Goal: Task Accomplishment & Management: Use online tool/utility

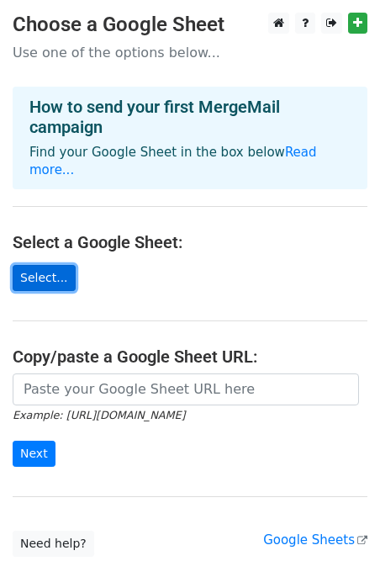
click at [39, 265] on link "Select..." at bounding box center [44, 278] width 63 height 26
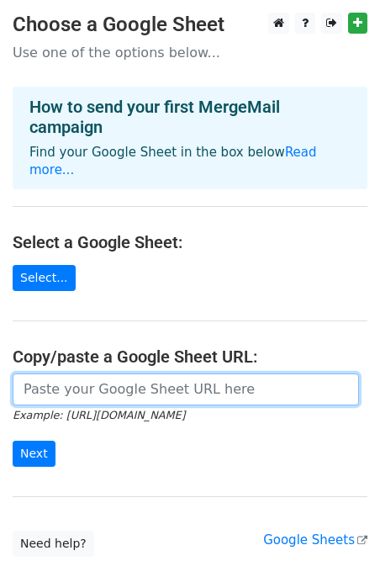
click at [72, 374] on input "url" at bounding box center [186, 390] width 347 height 32
paste input "https://docs.google.com/spreadsheets/d/1LEFAyDO2drK15wYcMnJc807jJpLH-BEdWXQjmuk…"
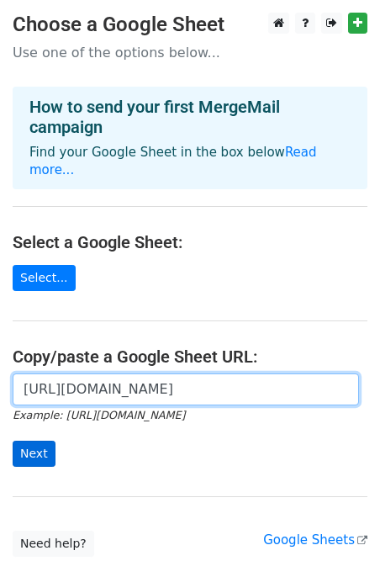
type input "https://docs.google.com/spreadsheets/d/1LEFAyDO2drK15wYcMnJc807jJpLH-BEdWXQjmuk…"
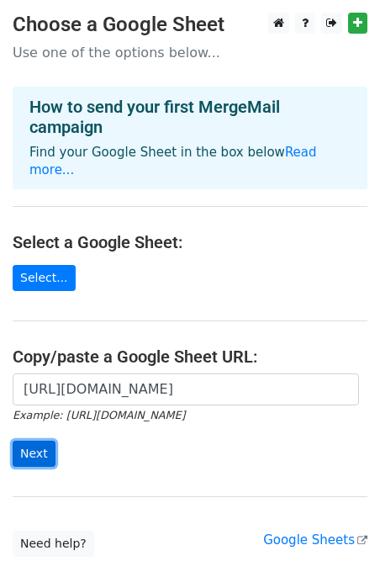
click at [31, 441] on input "Next" at bounding box center [34, 454] width 43 height 26
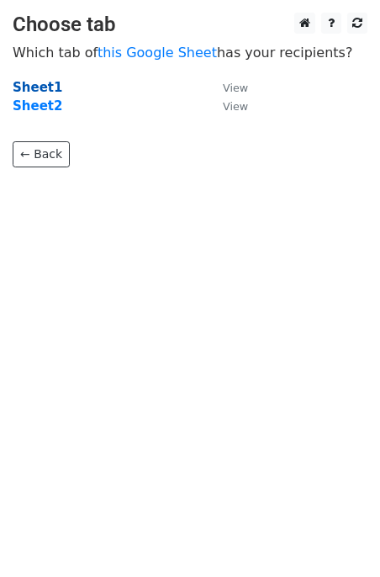
click at [42, 82] on strong "Sheet1" at bounding box center [38, 87] width 50 height 15
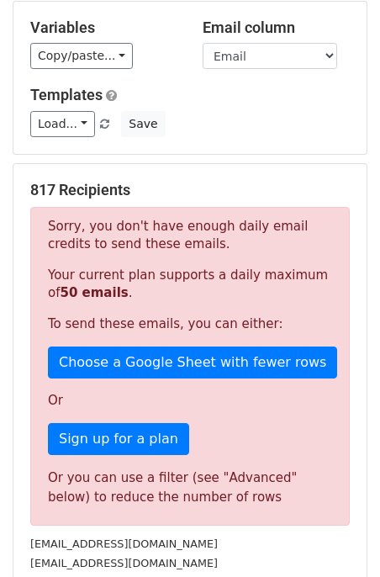
scroll to position [178, 0]
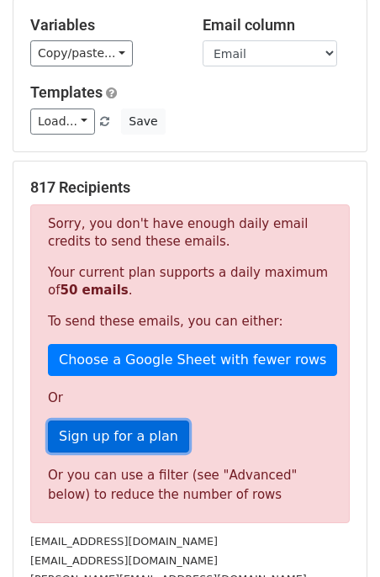
click at [142, 437] on link "Sign up for a plan" at bounding box center [118, 437] width 141 height 32
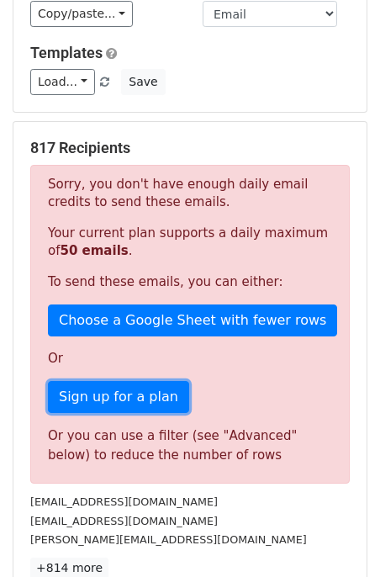
scroll to position [0, 0]
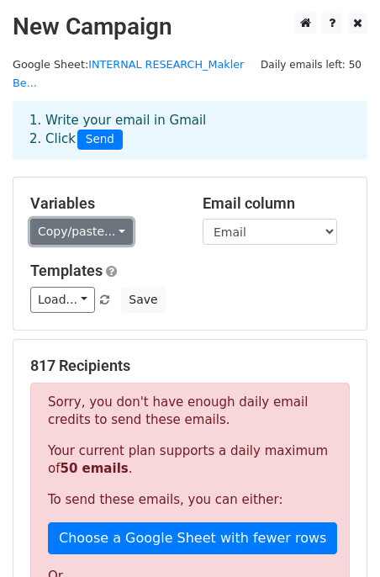
click at [103, 234] on link "Copy/paste..." at bounding box center [81, 232] width 103 height 26
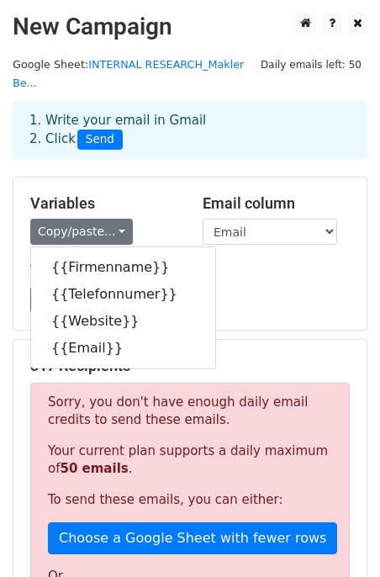
click at [137, 196] on h5 "Variables" at bounding box center [103, 203] width 147 height 19
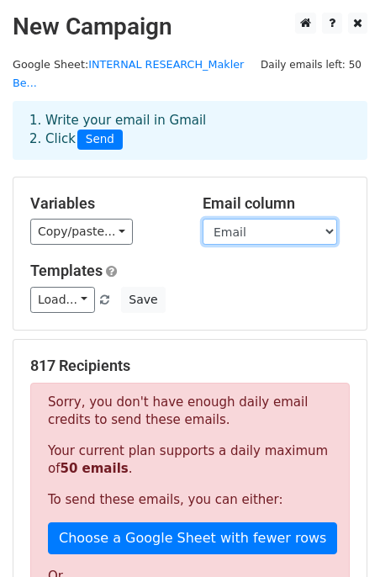
click at [277, 232] on select "Firmenname Telefonnumer Website Email" at bounding box center [270, 232] width 135 height 26
click at [203, 219] on select "Firmenname Telefonnumer Website Email" at bounding box center [270, 232] width 135 height 26
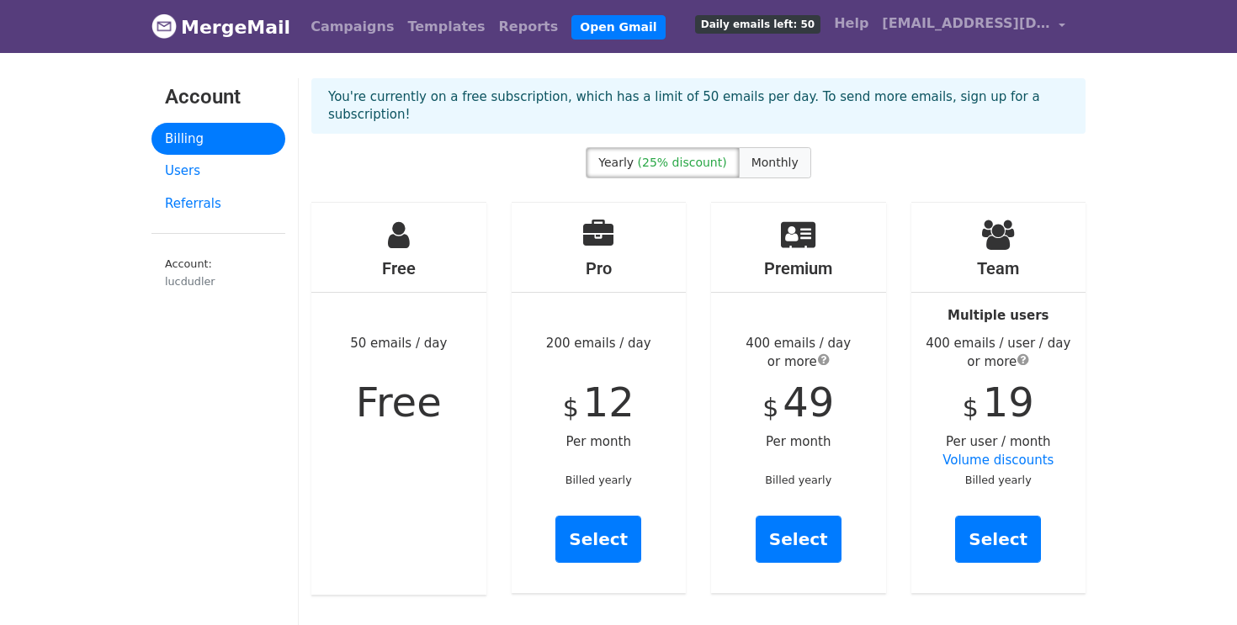
click at [767, 156] on span "Monthly" at bounding box center [774, 162] width 47 height 13
click at [604, 523] on link "Select" at bounding box center [598, 539] width 86 height 47
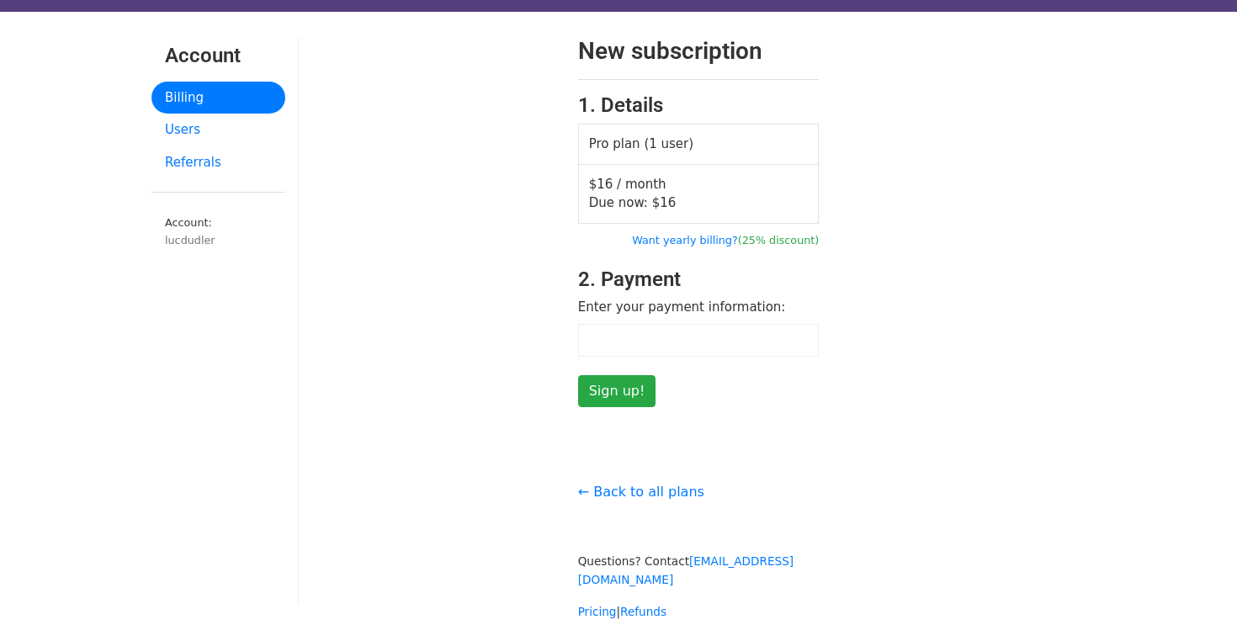
scroll to position [45, 0]
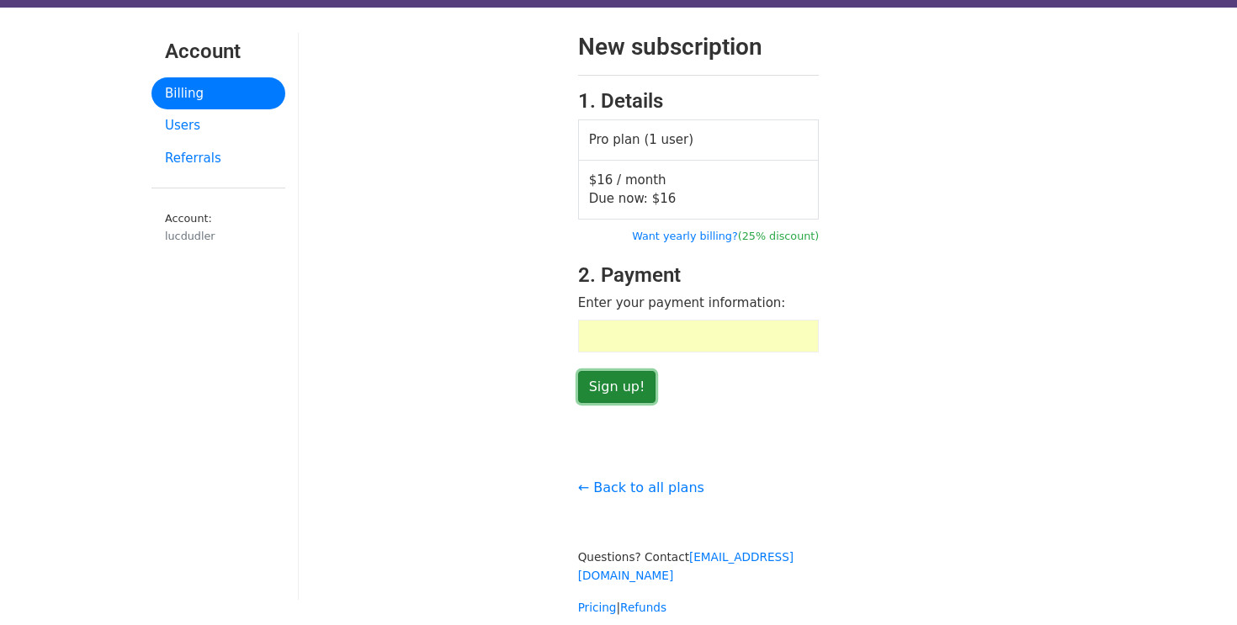
click at [624, 384] on input "Sign up!" at bounding box center [617, 387] width 78 height 32
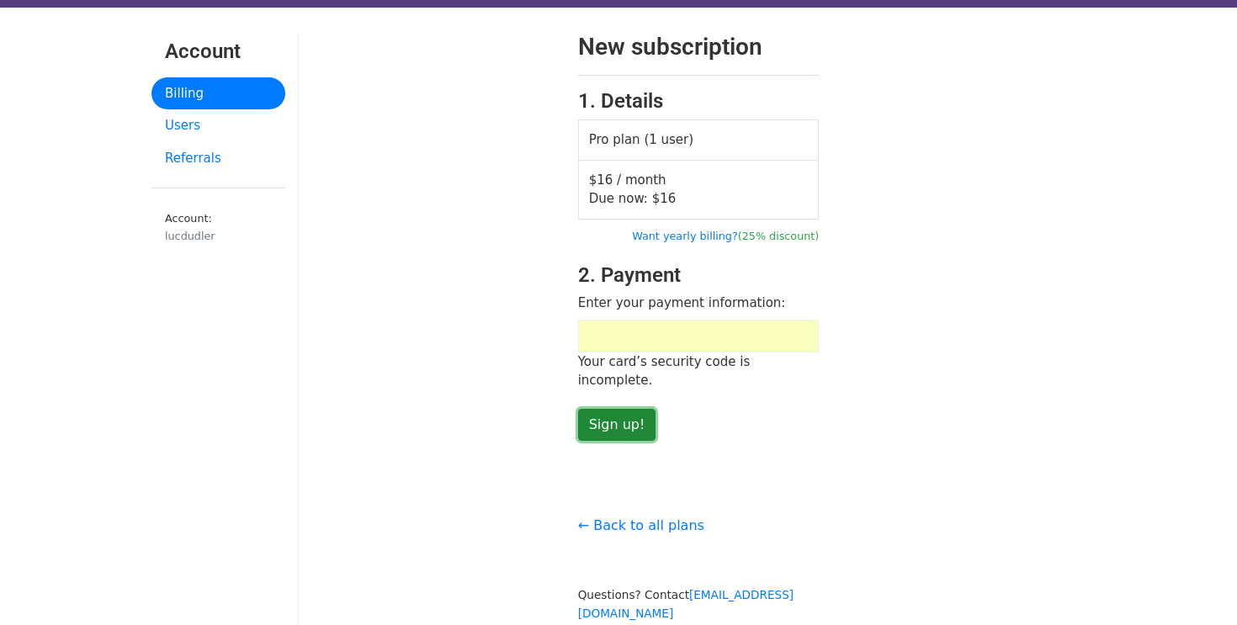
click at [648, 409] on input "Sign up!" at bounding box center [617, 425] width 78 height 32
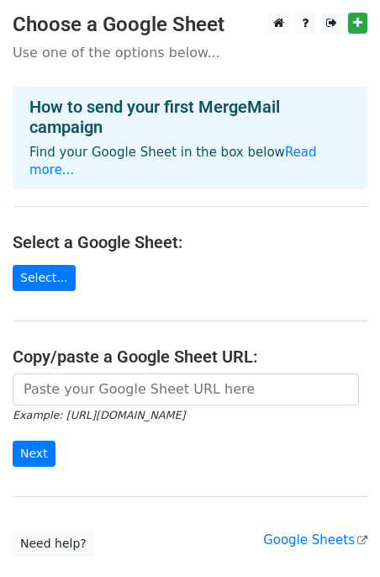
scroll to position [97, 0]
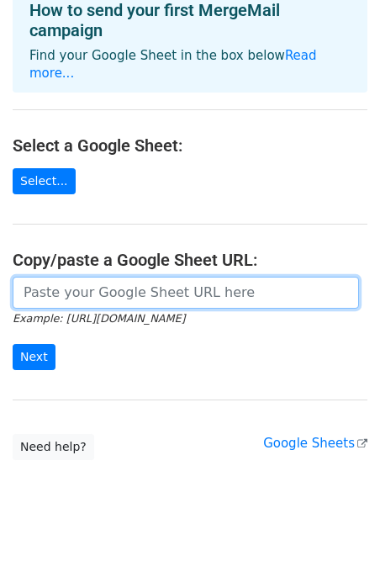
click at [76, 277] on input "url" at bounding box center [186, 293] width 347 height 32
paste input "https://docs.google.com/spreadsheets/d/1LEFAyDO2drK15wYcMnJc807jJpLH-BEdWXQjmuk…"
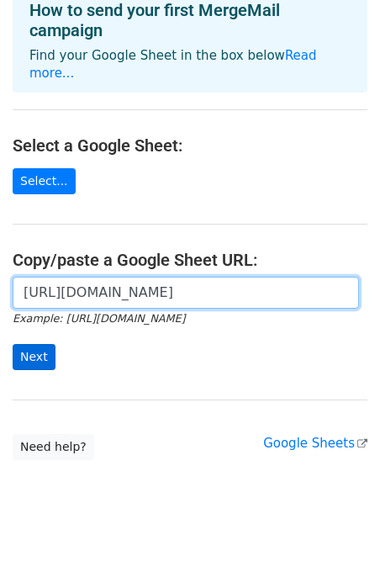
scroll to position [0, 384]
type input "https://docs.google.com/spreadsheets/d/1LEFAyDO2drK15wYcMnJc807jJpLH-BEdWXQjmuk…"
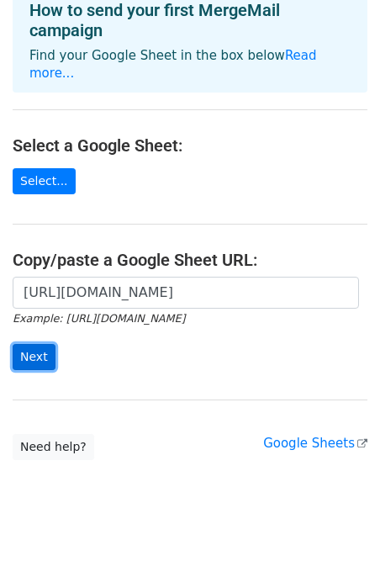
click at [34, 344] on input "Next" at bounding box center [34, 357] width 43 height 26
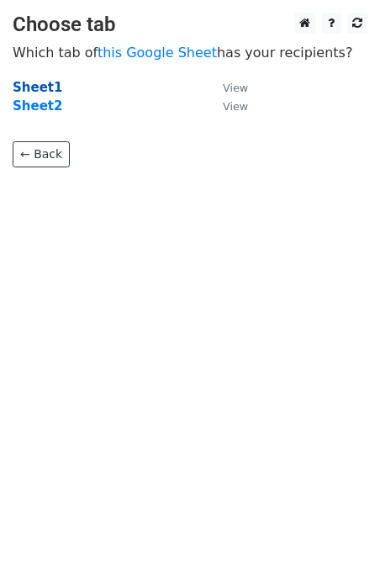
click at [31, 83] on strong "Sheet1" at bounding box center [38, 87] width 50 height 15
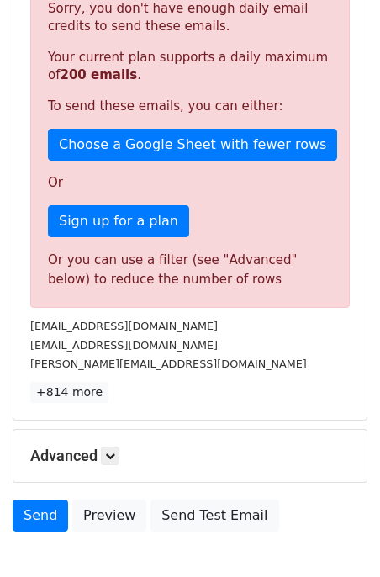
scroll to position [452, 0]
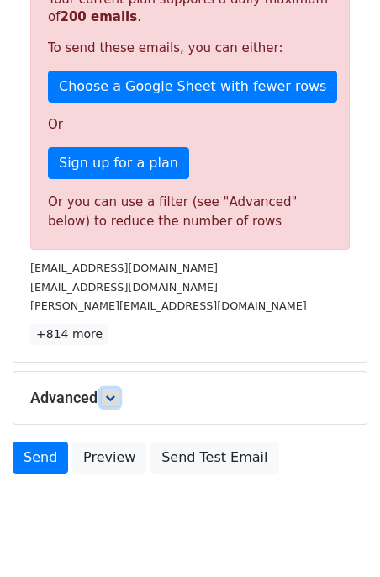
click at [109, 398] on icon at bounding box center [110, 398] width 10 height 10
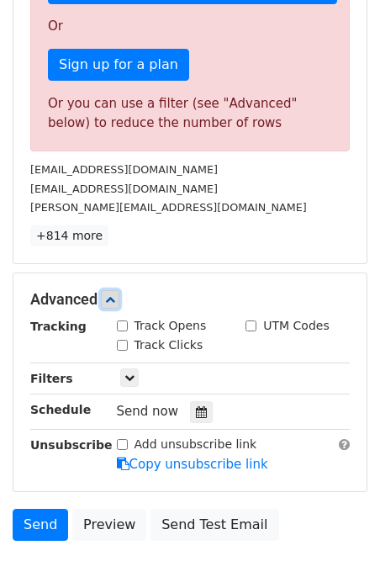
scroll to position [629, 0]
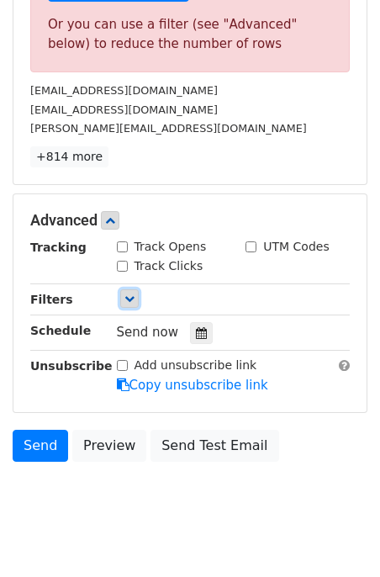
click at [130, 292] on link at bounding box center [129, 298] width 19 height 19
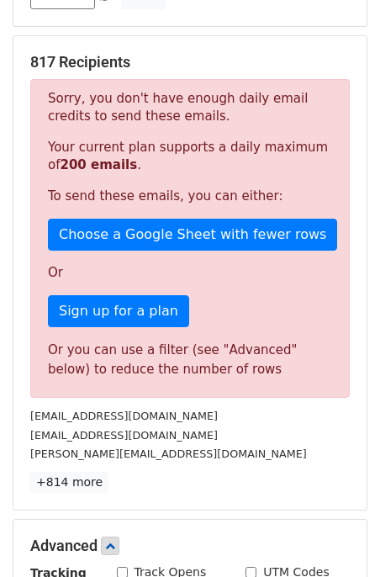
scroll to position [37, 0]
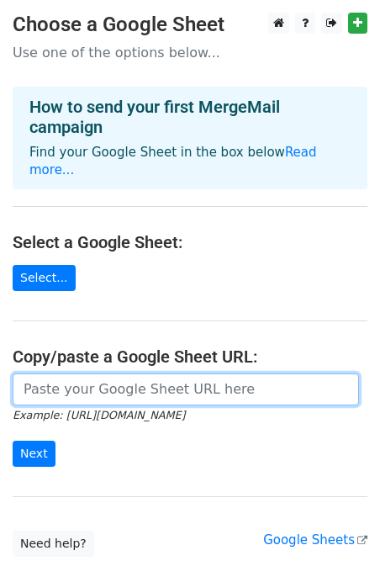
click at [78, 377] on input "url" at bounding box center [186, 390] width 347 height 32
paste input "[URL][DOMAIN_NAME]"
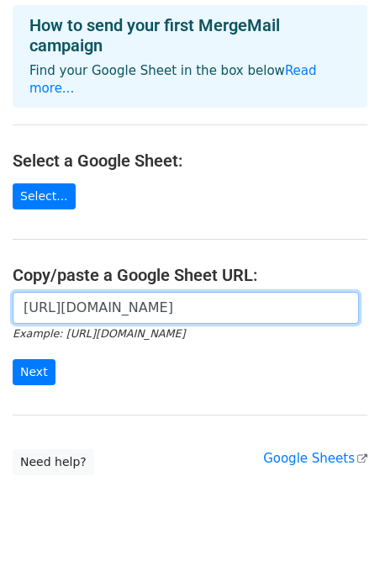
scroll to position [97, 0]
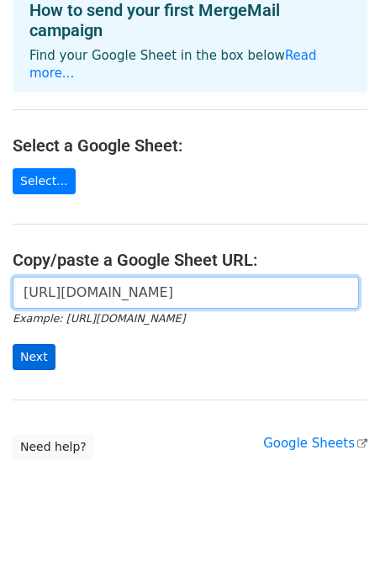
type input "[URL][DOMAIN_NAME]"
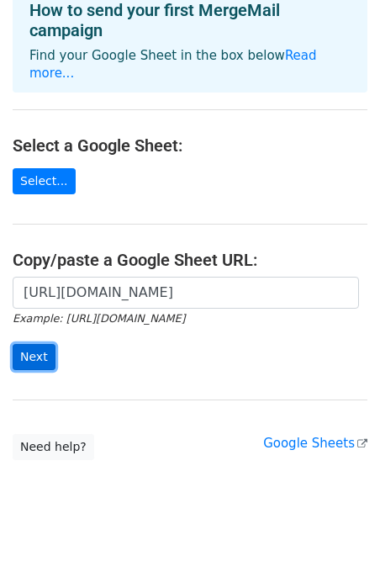
click at [34, 344] on input "Next" at bounding box center [34, 357] width 43 height 26
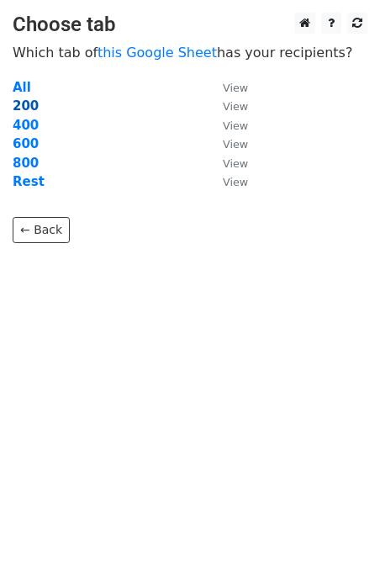
click at [23, 104] on strong "200" at bounding box center [26, 105] width 26 height 15
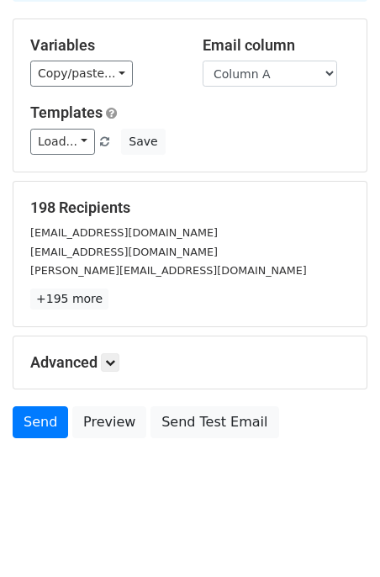
scroll to position [162, 0]
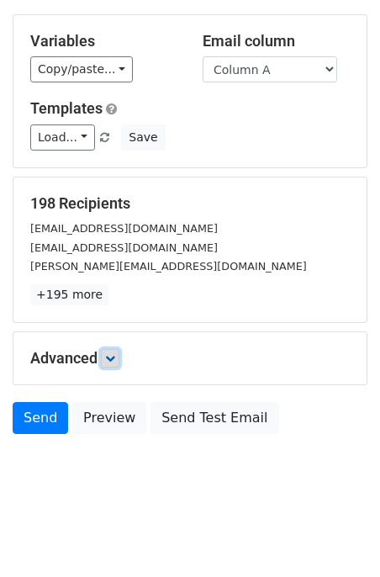
click at [109, 352] on link at bounding box center [110, 358] width 19 height 19
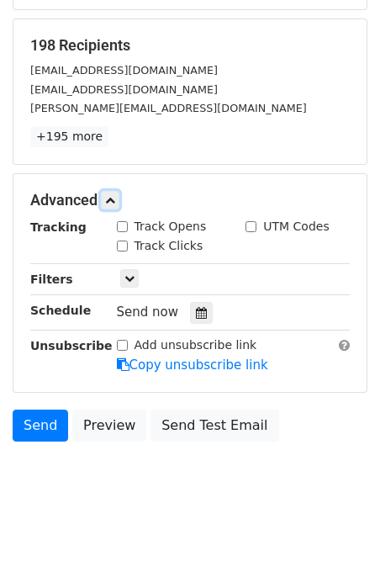
scroll to position [327, 0]
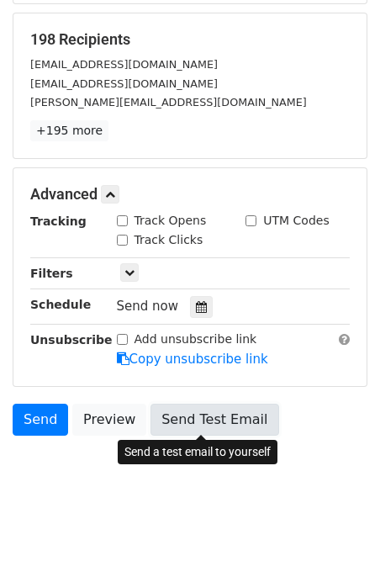
click at [176, 414] on link "Send Test Email" at bounding box center [215, 420] width 128 height 32
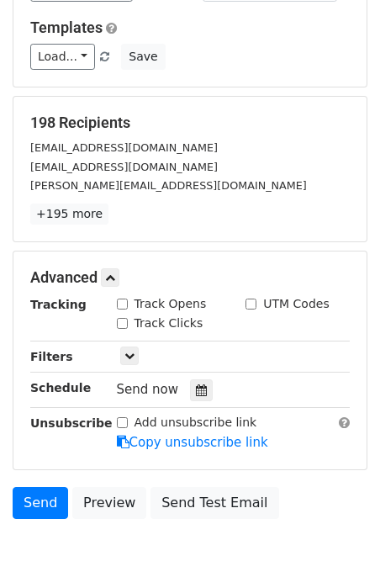
scroll to position [295, 0]
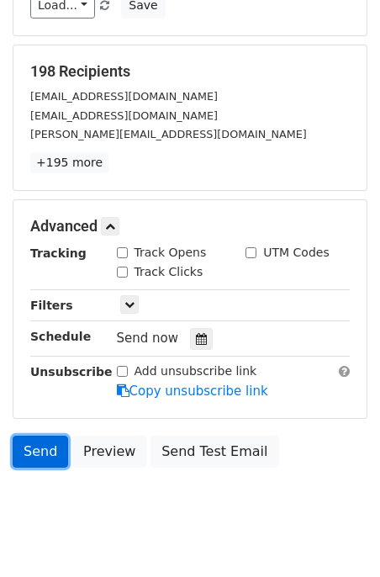
click at [39, 452] on link "Send" at bounding box center [41, 452] width 56 height 32
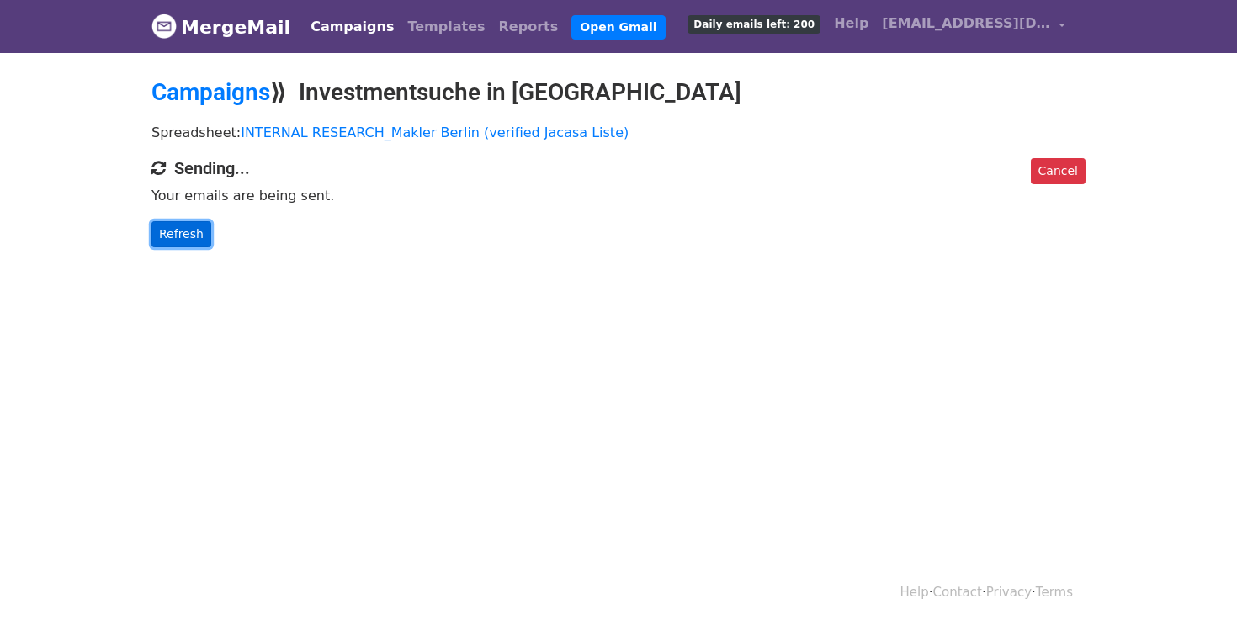
click at [180, 231] on link "Refresh" at bounding box center [181, 234] width 60 height 26
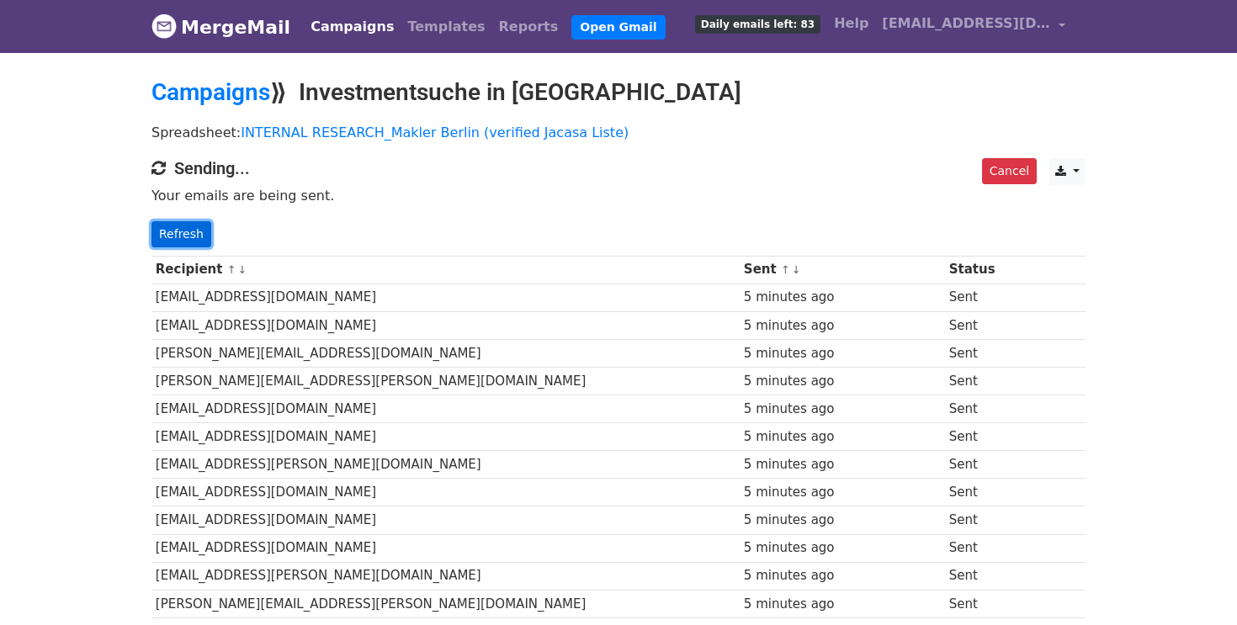
click at [178, 235] on link "Refresh" at bounding box center [181, 234] width 60 height 26
click at [178, 239] on link "Refresh" at bounding box center [181, 234] width 60 height 26
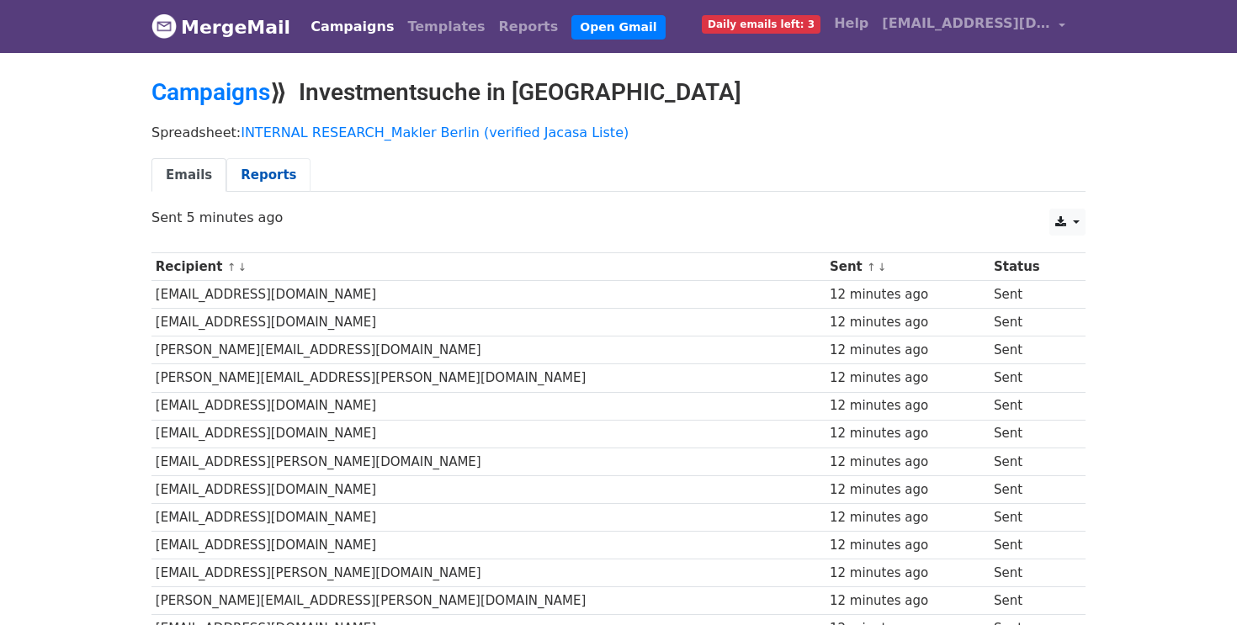
click at [268, 176] on link "Reports" at bounding box center [268, 175] width 84 height 35
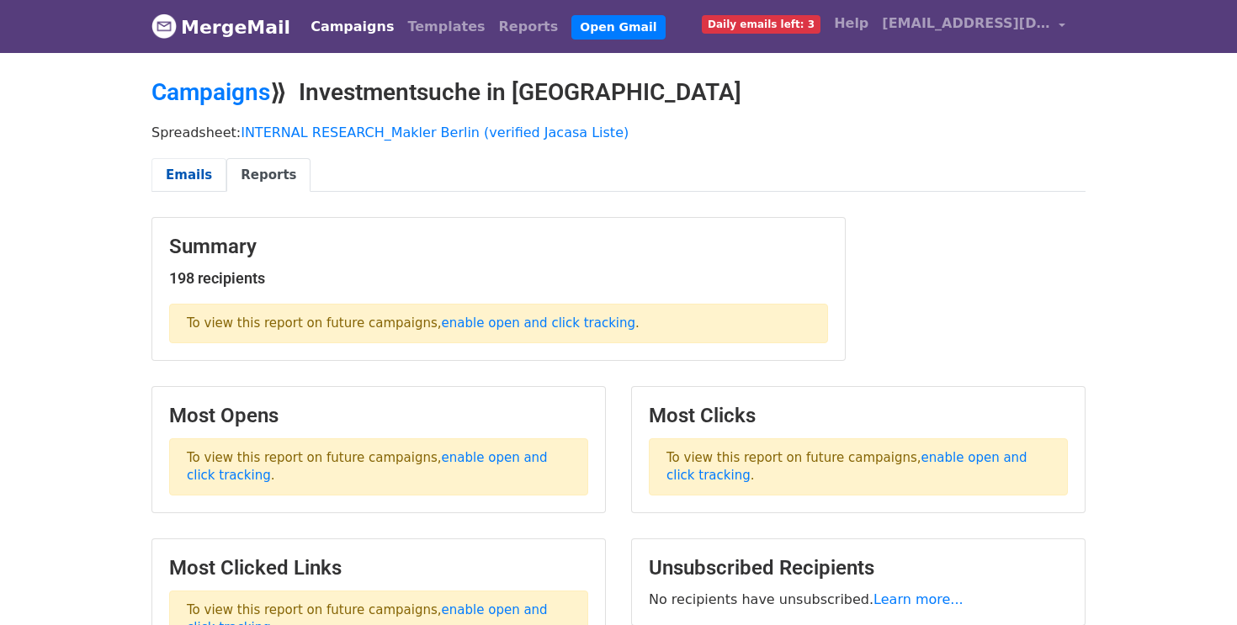
click at [183, 177] on link "Emails" at bounding box center [188, 175] width 75 height 35
